Goal: Task Accomplishment & Management: Manage account settings

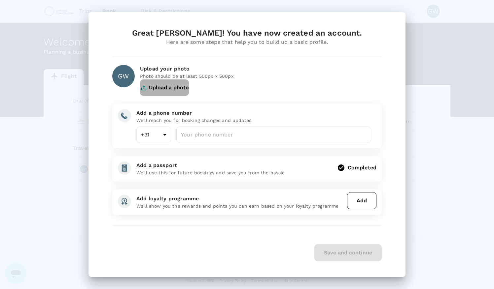
click at [174, 87] on button "Upload a photo" at bounding box center [164, 88] width 49 height 17
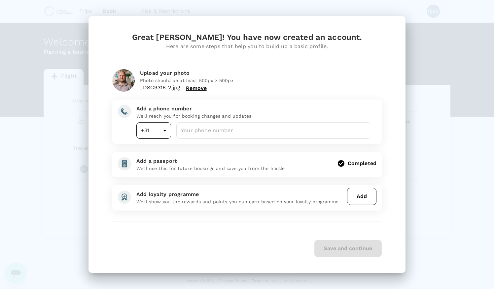
click at [168, 133] on body "Trips Book Risk & Restrictions GW Welcome , [PERSON_NAME] . Planning a business…" at bounding box center [247, 145] width 494 height 290
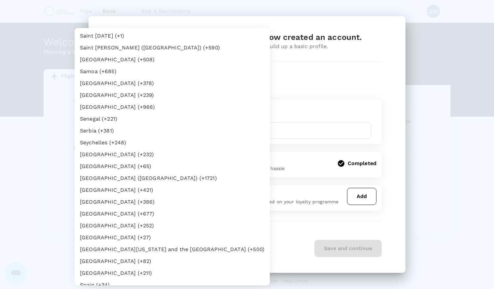
scroll to position [2247, 0]
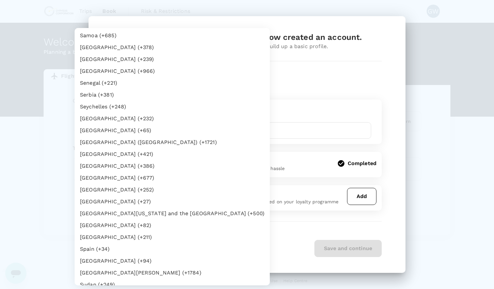
click at [163, 200] on li "[GEOGRAPHIC_DATA] (+27)" at bounding box center [172, 202] width 195 height 12
type input "27"
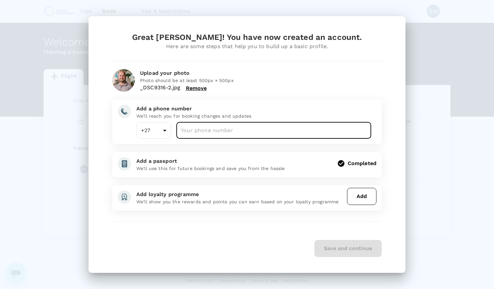
click at [200, 134] on input "number" at bounding box center [273, 130] width 195 height 17
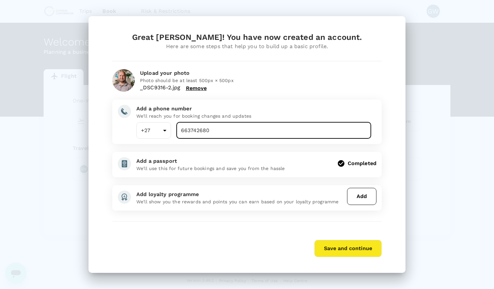
type input "663742680"
click at [354, 246] on button "Save and continue" at bounding box center [347, 248] width 67 height 17
